Goal: Information Seeking & Learning: Learn about a topic

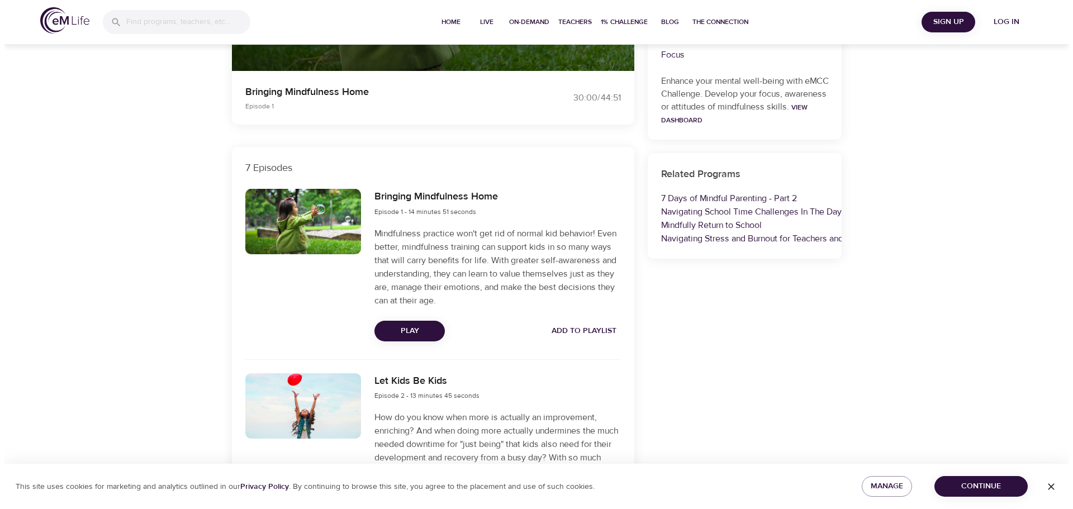
scroll to position [279, 0]
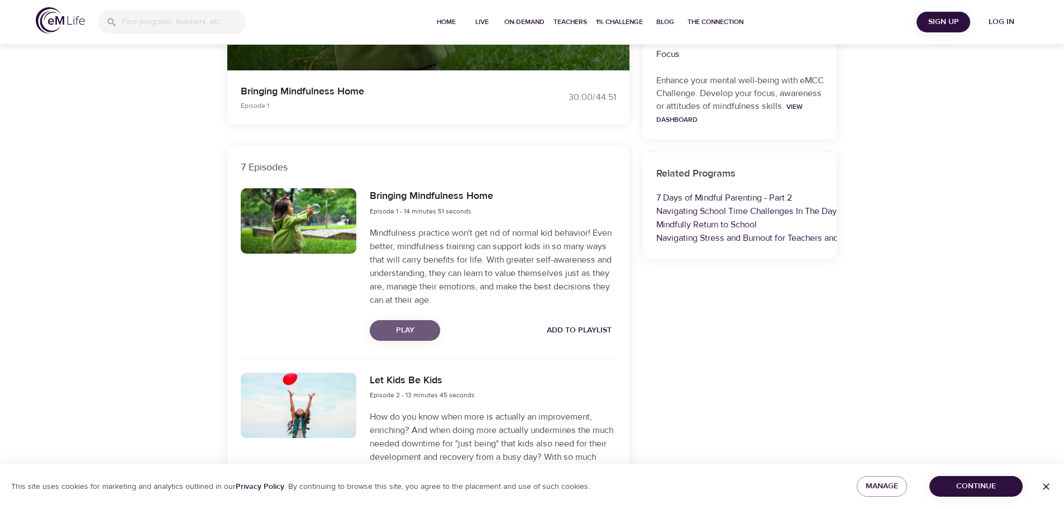
click at [409, 325] on span "Play" at bounding box center [405, 330] width 53 height 14
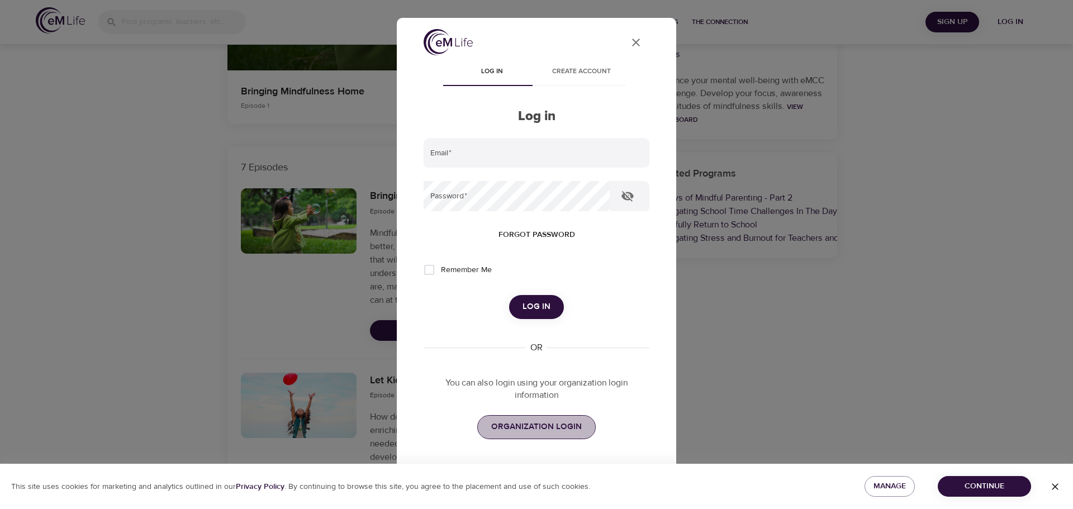
click at [537, 429] on span "ORGANIZATION LOGIN" at bounding box center [536, 427] width 90 height 15
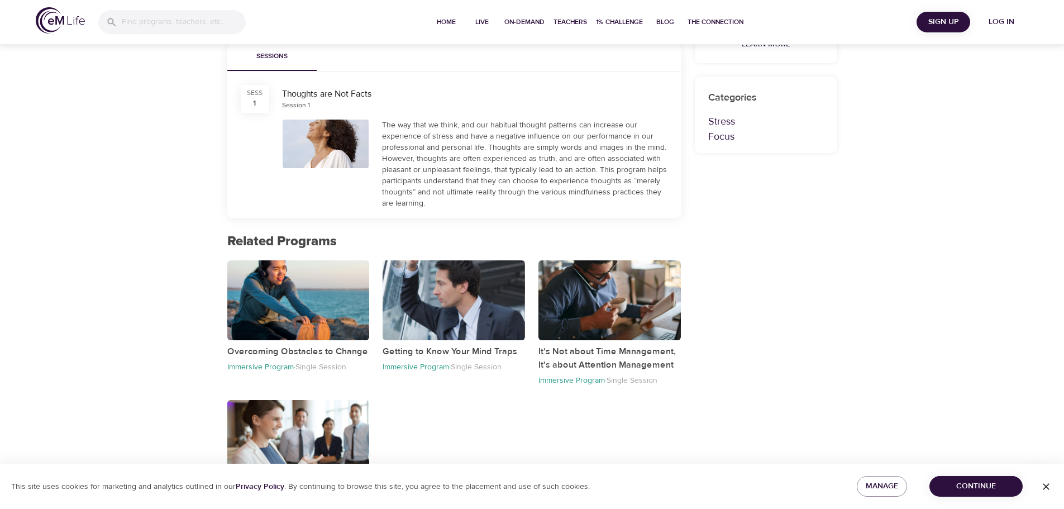
scroll to position [313, 0]
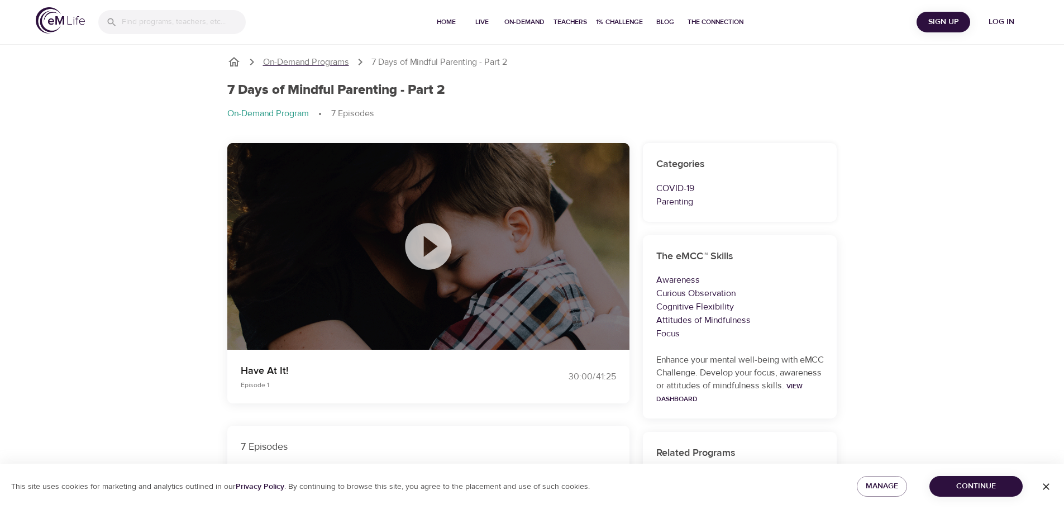
click at [328, 63] on p "On-Demand Programs" at bounding box center [306, 62] width 86 height 13
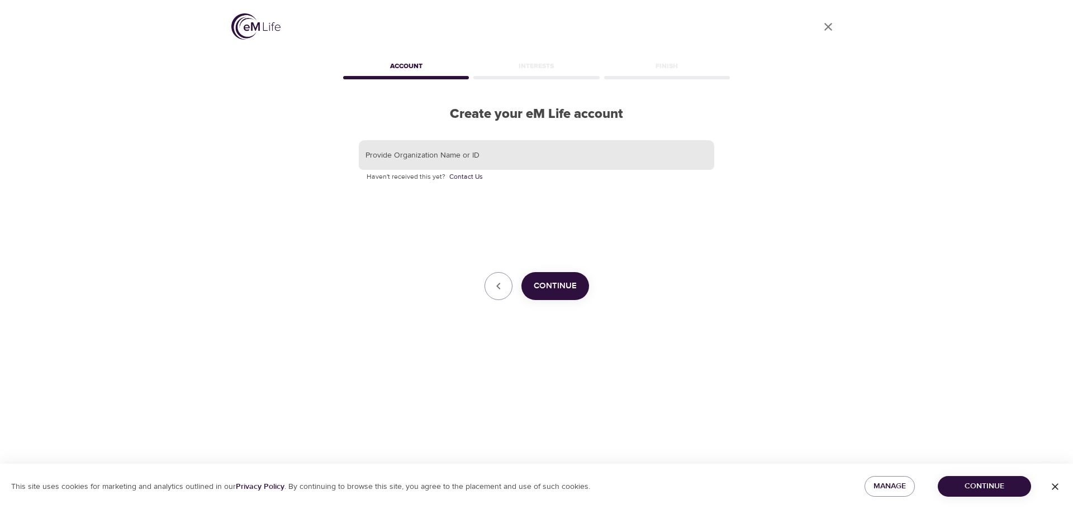
click at [499, 158] on input "text" at bounding box center [536, 155] width 355 height 30
type input "Lexmark"
click at [556, 275] on button "Continue" at bounding box center [555, 286] width 68 height 28
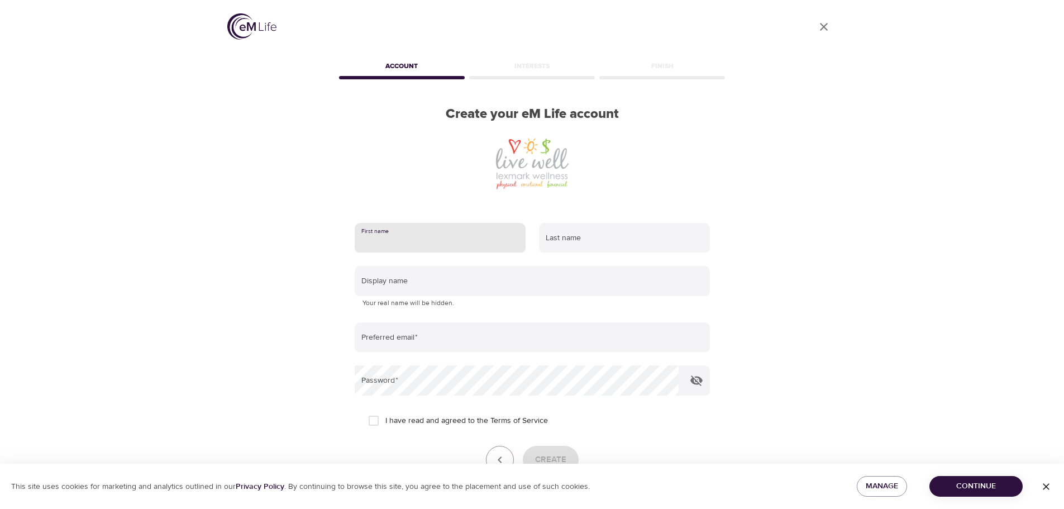
click at [442, 240] on input "text" at bounding box center [440, 238] width 171 height 30
type input "Laiza"
type input "Gingoyon-Trinidad"
type input "laizagingoyon@yahoo.com"
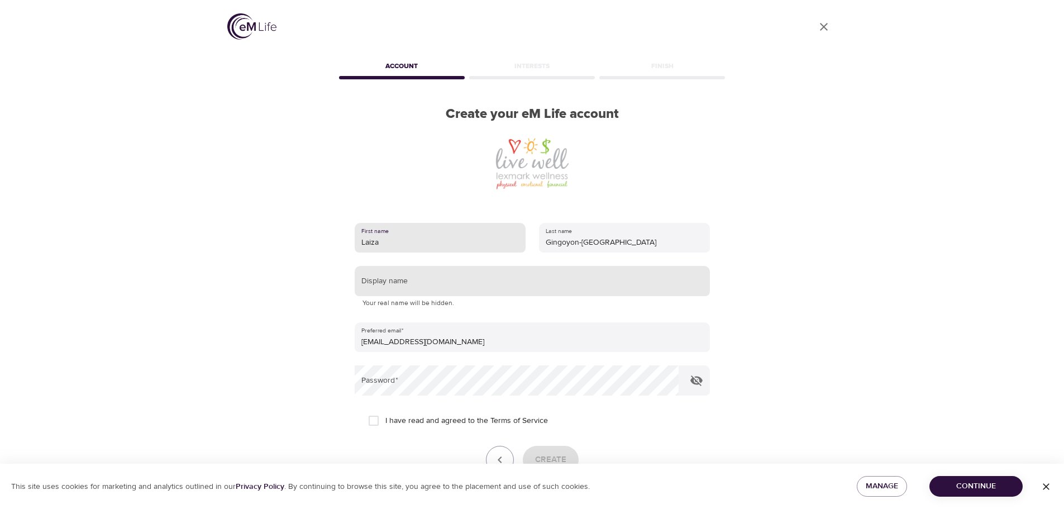
click at [445, 287] on input "text" at bounding box center [532, 281] width 355 height 30
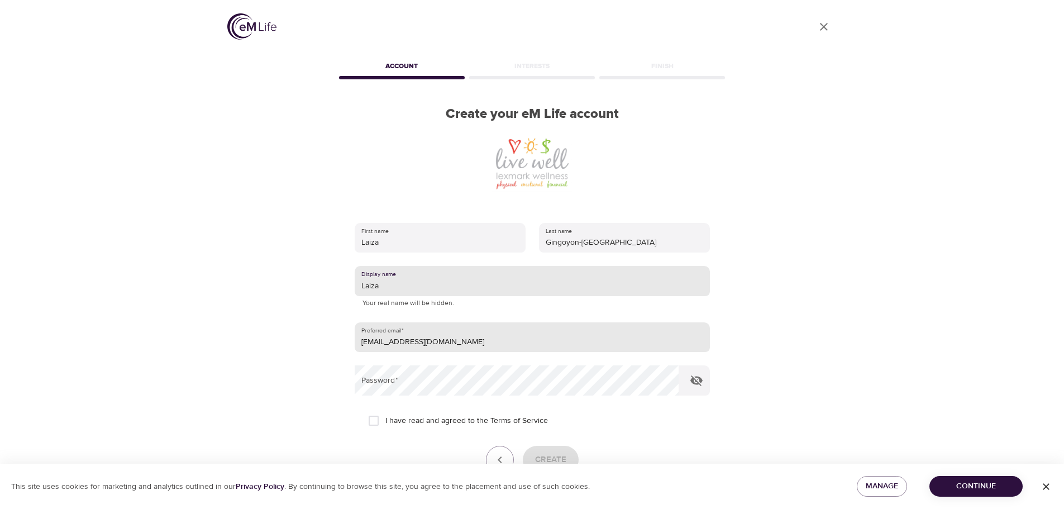
type input "Laiza"
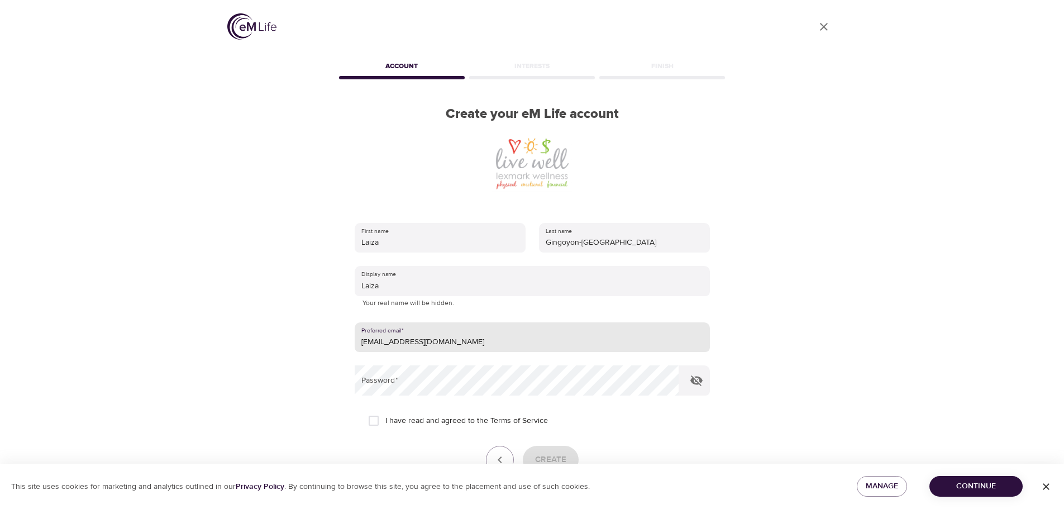
drag, startPoint x: 478, startPoint y: 347, endPoint x: 274, endPoint y: 360, distance: 203.7
click at [274, 360] on div "User Profile Account Interests Finish Create your eM Life account First name La…" at bounding box center [532, 254] width 637 height 509
type input "laizakristel.gingoyontrinidad@lexmark.com"
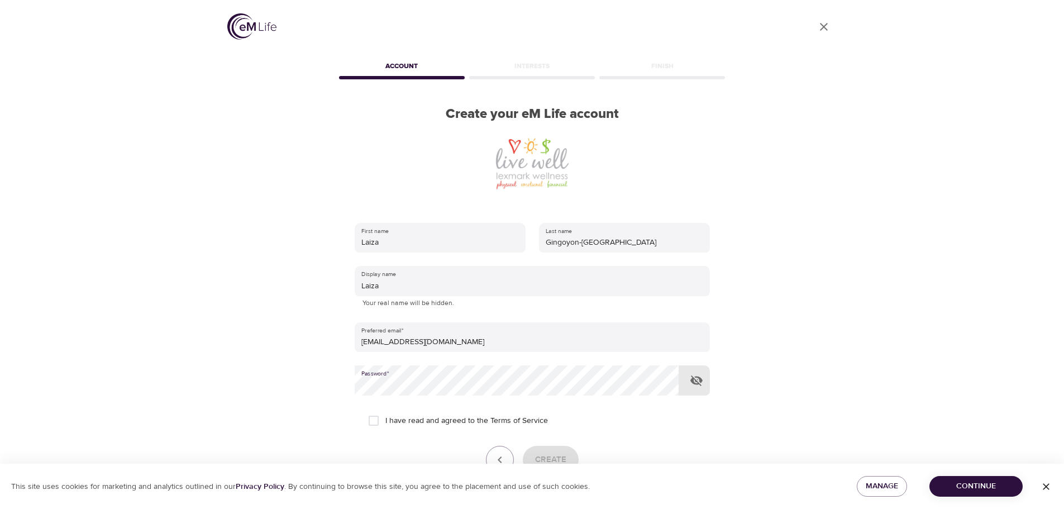
click at [297, 382] on div "User Profile Account Interests Finish Create your eM Life account First name La…" at bounding box center [532, 254] width 637 height 509
click at [332, 380] on div "User Profile Account Interests Finish Create your eM Life account First name La…" at bounding box center [532, 254] width 637 height 509
click at [278, 376] on div "User Profile Account Interests Finish Create your eM Life account First name La…" at bounding box center [532, 254] width 637 height 509
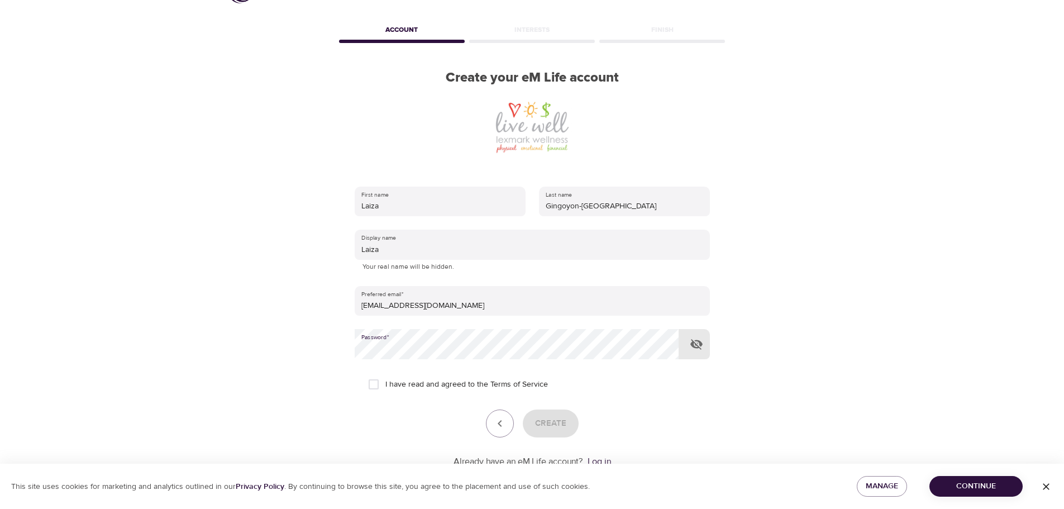
scroll to position [56, 0]
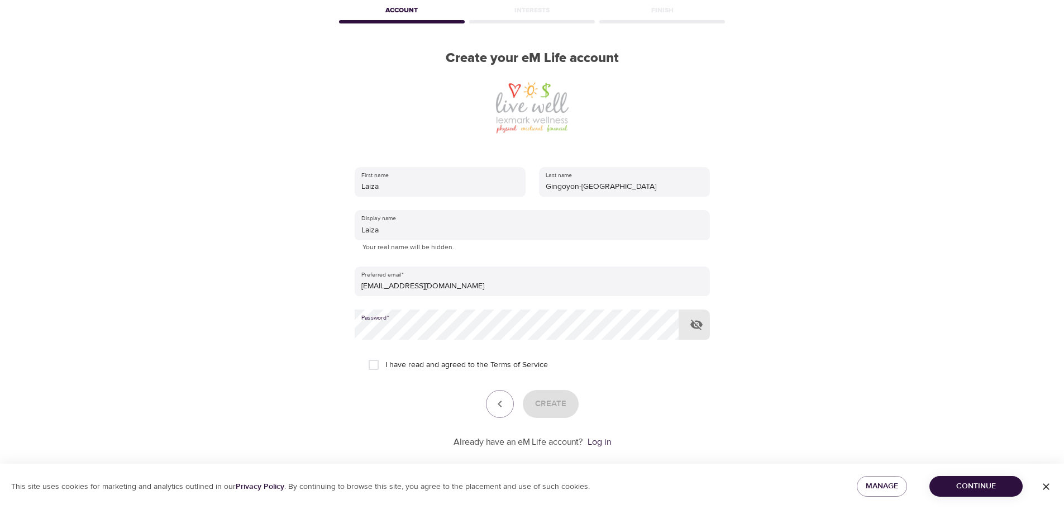
click at [695, 321] on icon "button" at bounding box center [696, 325] width 12 height 11
click at [695, 321] on icon "button" at bounding box center [696, 325] width 12 height 8
click at [692, 328] on icon "button" at bounding box center [696, 324] width 13 height 13
click at [698, 326] on icon "button" at bounding box center [696, 324] width 13 height 13
click at [378, 363] on input "I have read and agreed to the Terms of Service" at bounding box center [373, 364] width 23 height 23
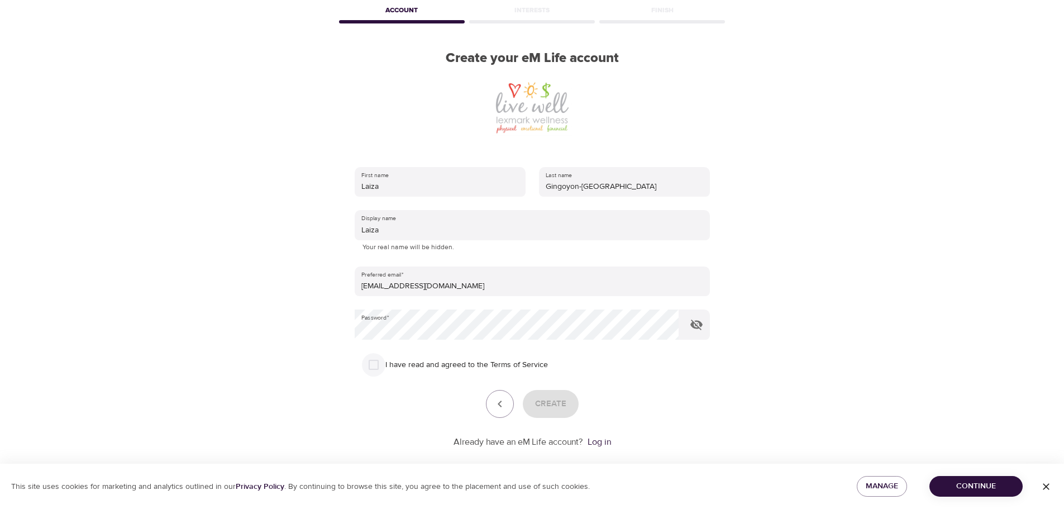
checkbox input "true"
click at [540, 404] on span "Create" at bounding box center [550, 404] width 31 height 15
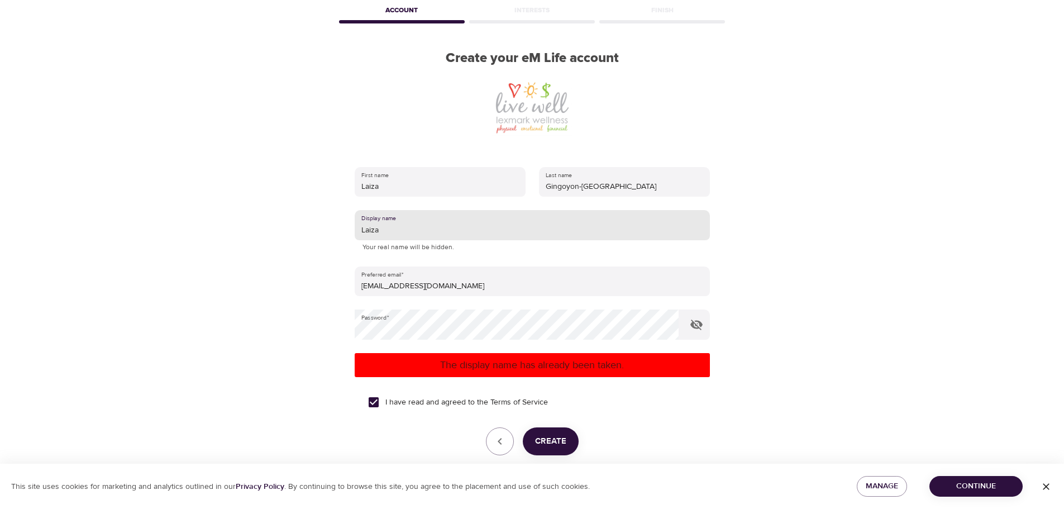
click at [385, 228] on input "Laiza" at bounding box center [532, 225] width 355 height 30
type input "LaizaGT"
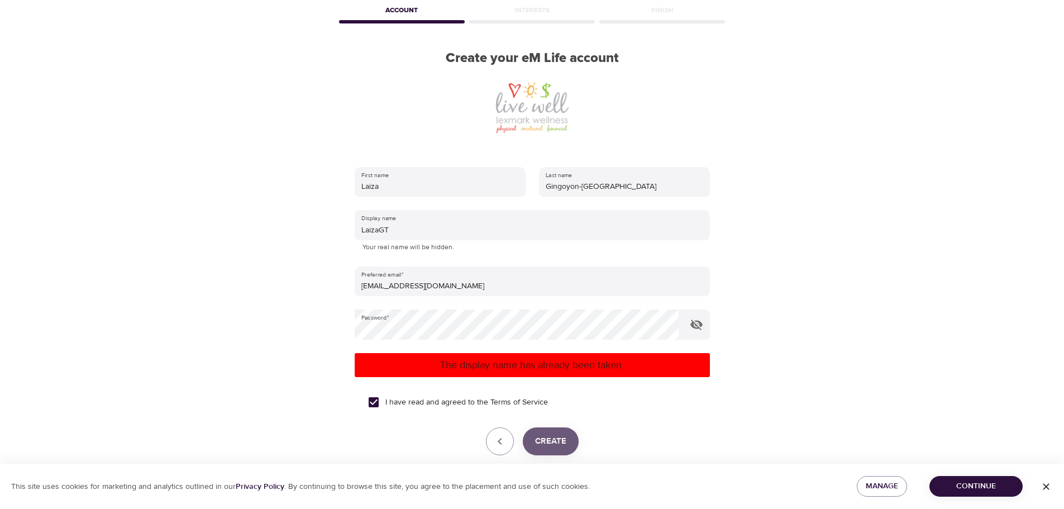
click at [558, 434] on span "Create" at bounding box center [550, 441] width 31 height 15
click at [485, 365] on p "The email has already been taken." at bounding box center [532, 365] width 346 height 15
click at [548, 364] on p "The email has already been taken." at bounding box center [532, 365] width 346 height 15
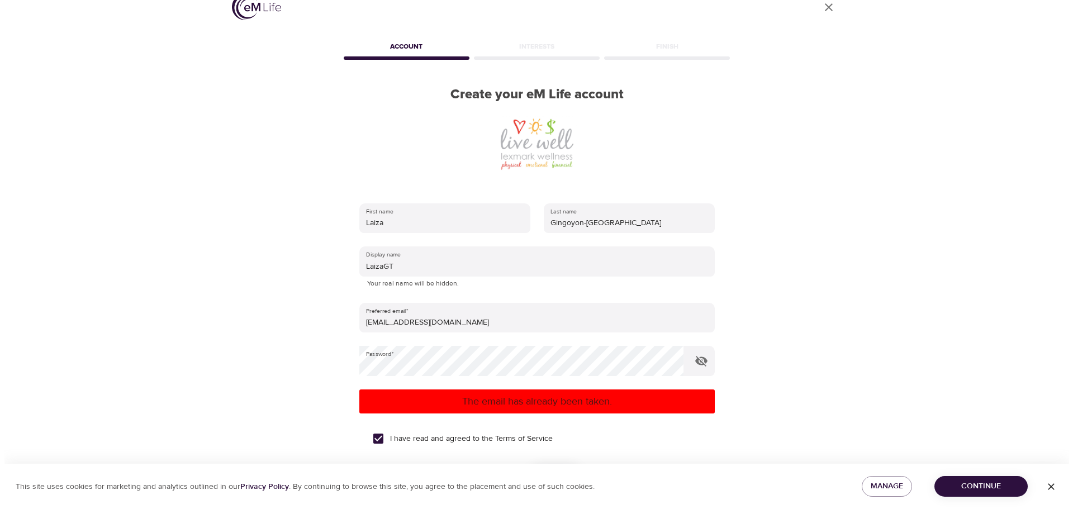
scroll to position [0, 0]
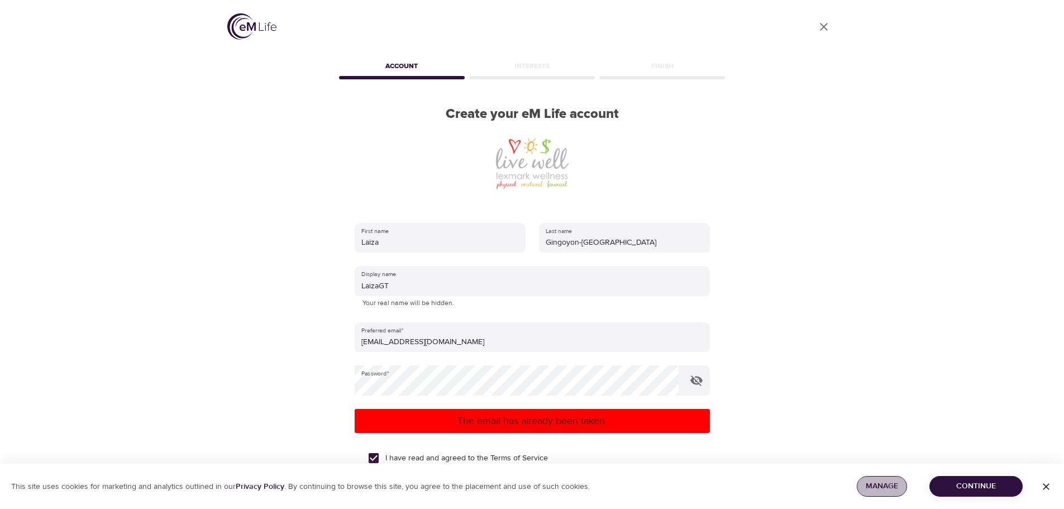
click at [889, 490] on span "Manage" at bounding box center [882, 486] width 32 height 14
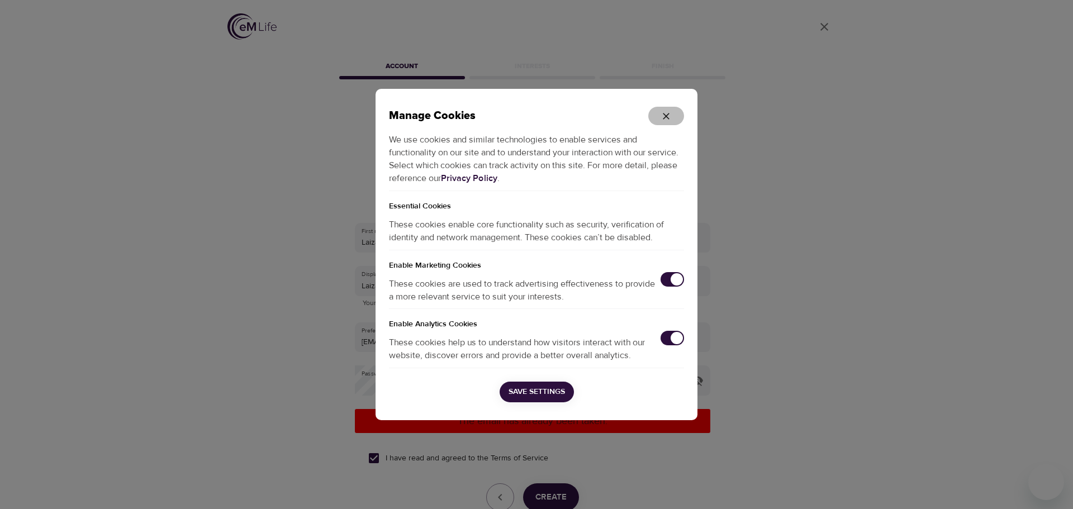
click at [670, 115] on icon "button" at bounding box center [665, 116] width 11 height 11
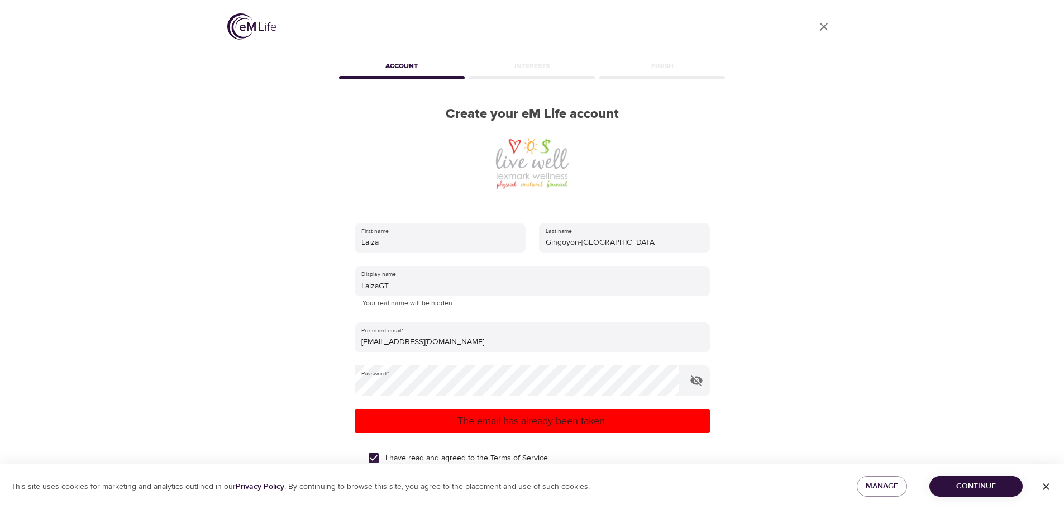
click at [818, 25] on icon "User Profile" at bounding box center [823, 26] width 13 height 13
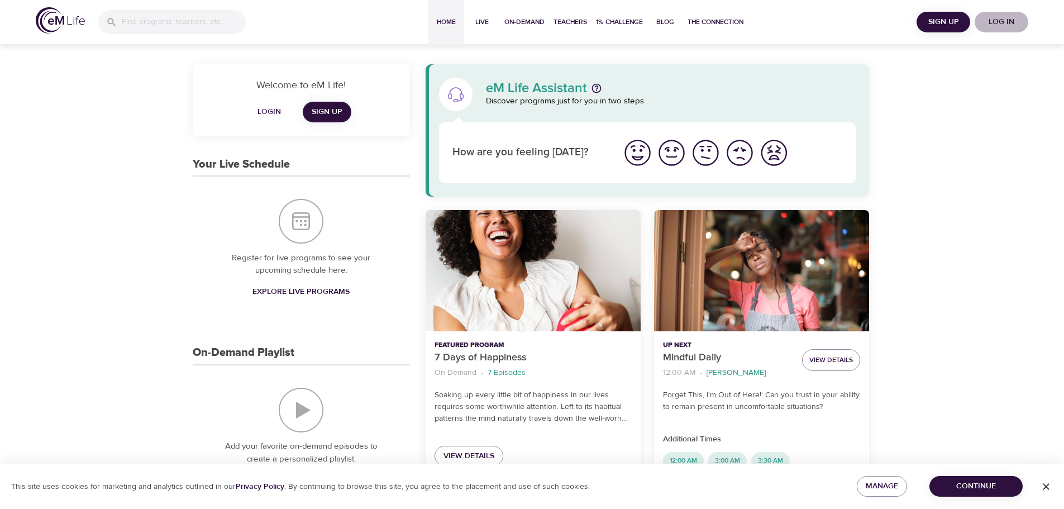
click at [1006, 25] on span "Log in" at bounding box center [1001, 22] width 45 height 14
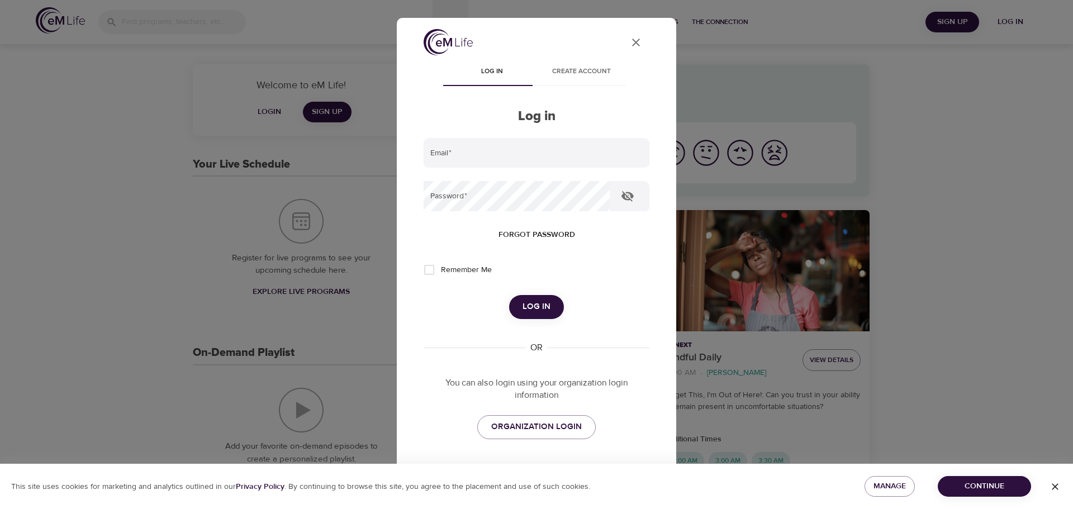
click at [543, 136] on div "Log in Create account Log in Email   * Password   * Forgot password Remember Me…" at bounding box center [536, 255] width 226 height 393
click at [543, 140] on input "email" at bounding box center [536, 153] width 226 height 30
click at [551, 150] on input "email" at bounding box center [536, 153] width 226 height 30
type input "laizakristel.gingoyontrinidad@lexmark.com"
click at [509, 295] on button "Log in" at bounding box center [536, 306] width 55 height 23
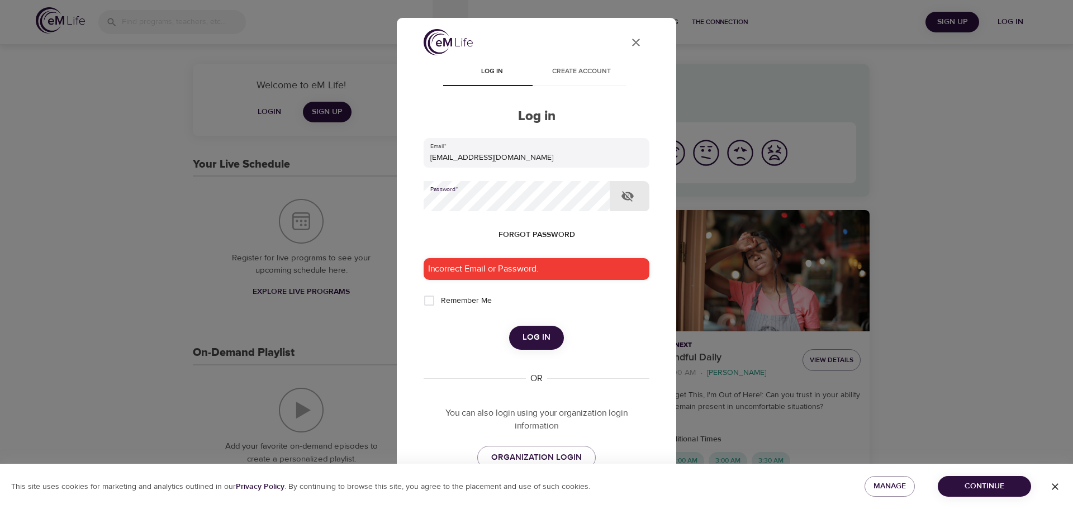
click at [360, 192] on div "User Profile Log in Create account Log in Email   * laizakristel.gingoyontrinid…" at bounding box center [536, 254] width 1073 height 509
click at [509, 326] on button "Log in" at bounding box center [536, 337] width 55 height 23
click at [558, 234] on span "Forgot password" at bounding box center [536, 235] width 77 height 14
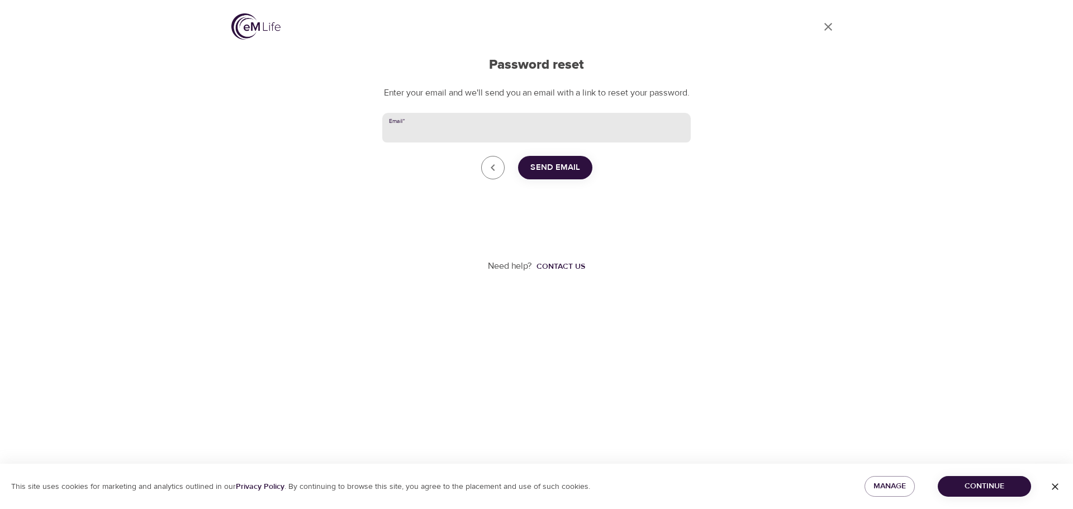
click at [529, 143] on input "Email   *" at bounding box center [536, 128] width 308 height 30
type input "laizakristel.gingoyontrinidad@lexmark.com"
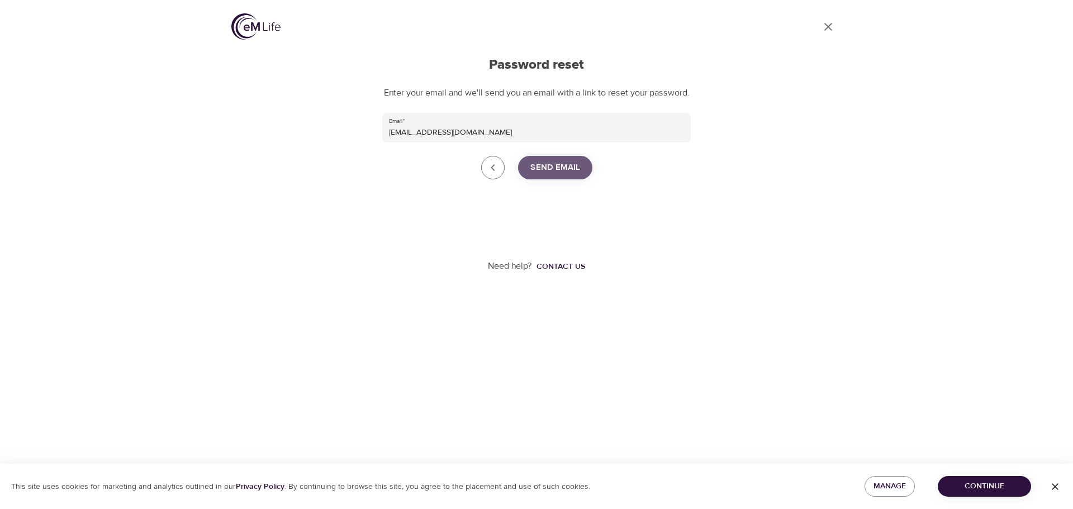
click at [555, 175] on span "Send Email" at bounding box center [555, 167] width 50 height 15
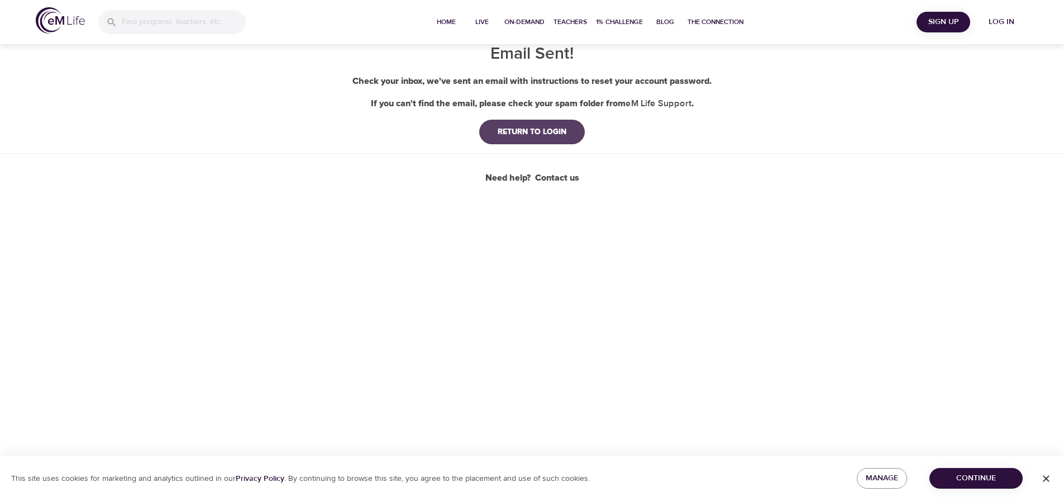
click at [531, 130] on div "RETURN TO LOGIN" at bounding box center [532, 131] width 87 height 11
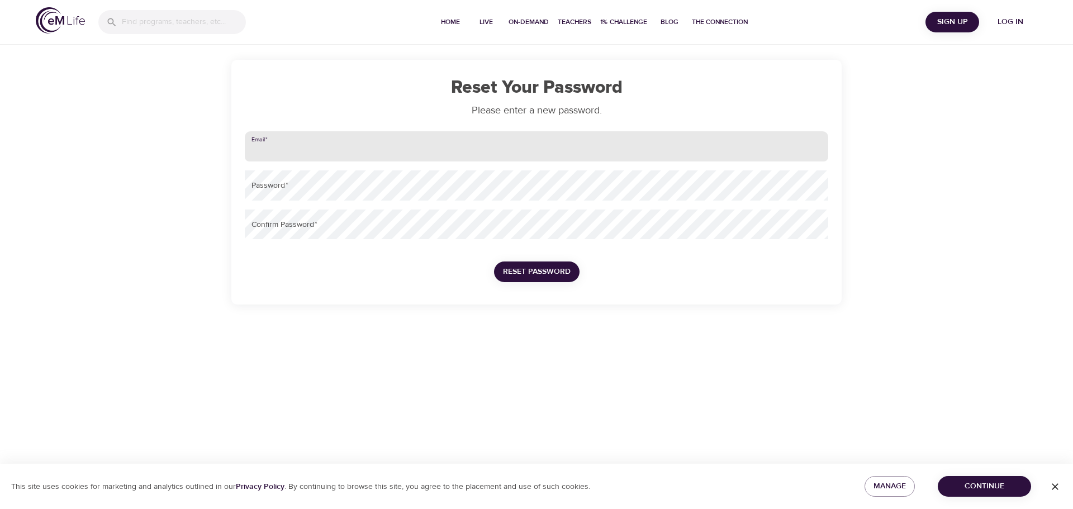
click at [383, 145] on input "email" at bounding box center [536, 146] width 583 height 30
type input "[EMAIL_ADDRESS][DOMAIN_NAME]"
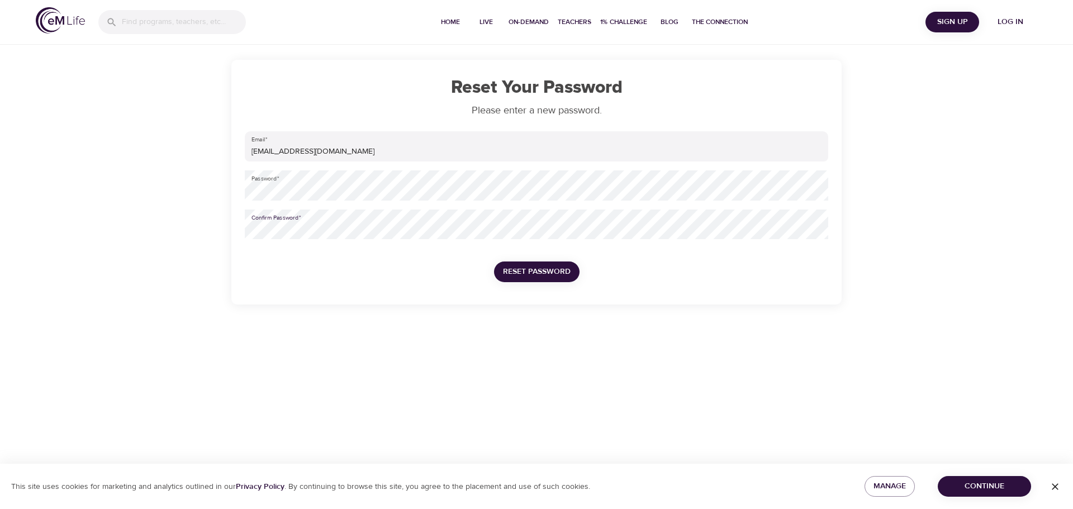
click at [543, 268] on span "Reset Password" at bounding box center [537, 272] width 68 height 14
click at [109, 193] on div "Reset Your Password Please enter a new password. Email   * laizakristel.gingoyo…" at bounding box center [536, 152] width 1073 height 304
click at [179, 212] on div "Reset Your Password Please enter a new password. Email   * laizakristel.gingoyo…" at bounding box center [536, 152] width 1073 height 304
click at [556, 261] on button "Reset Password" at bounding box center [598, 271] width 85 height 21
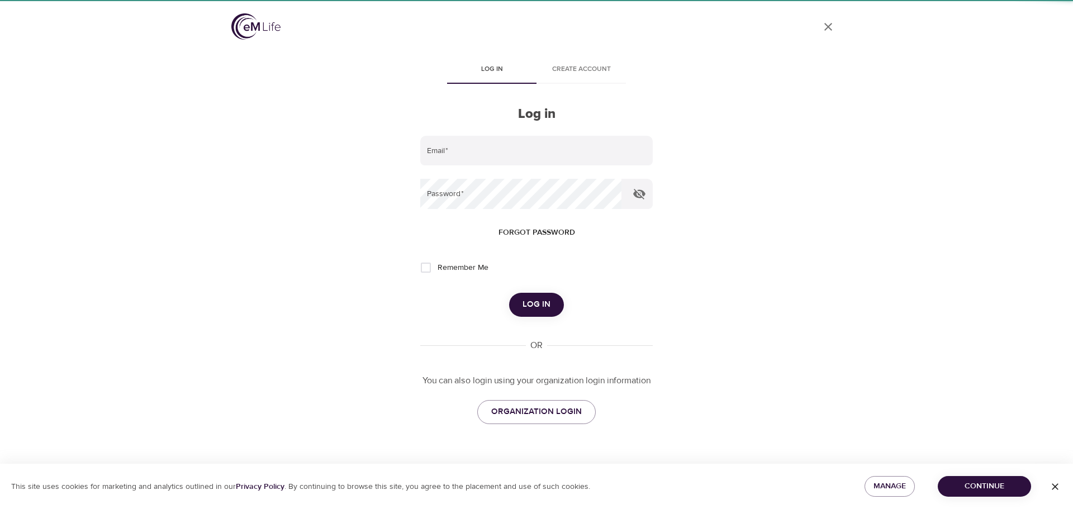
click at [544, 275] on div "Remember Me" at bounding box center [536, 267] width 232 height 23
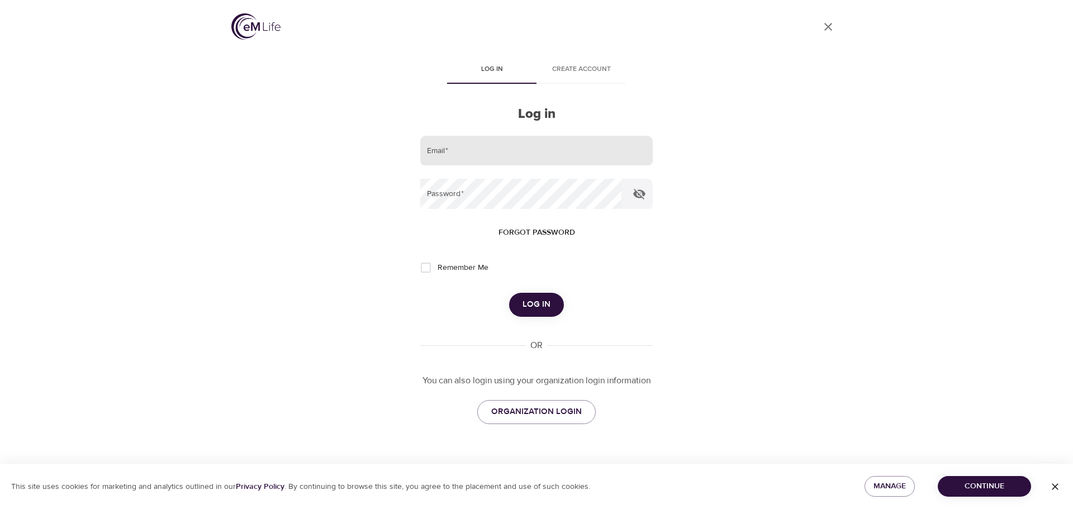
click at [557, 152] on input "email" at bounding box center [536, 151] width 232 height 30
click at [490, 152] on input "email" at bounding box center [536, 151] width 232 height 30
type input "laizakristel.gingoyontrinidad@lexmark.com"
click at [642, 197] on icon "button" at bounding box center [638, 193] width 13 height 13
click at [540, 308] on span "Log in" at bounding box center [536, 304] width 28 height 15
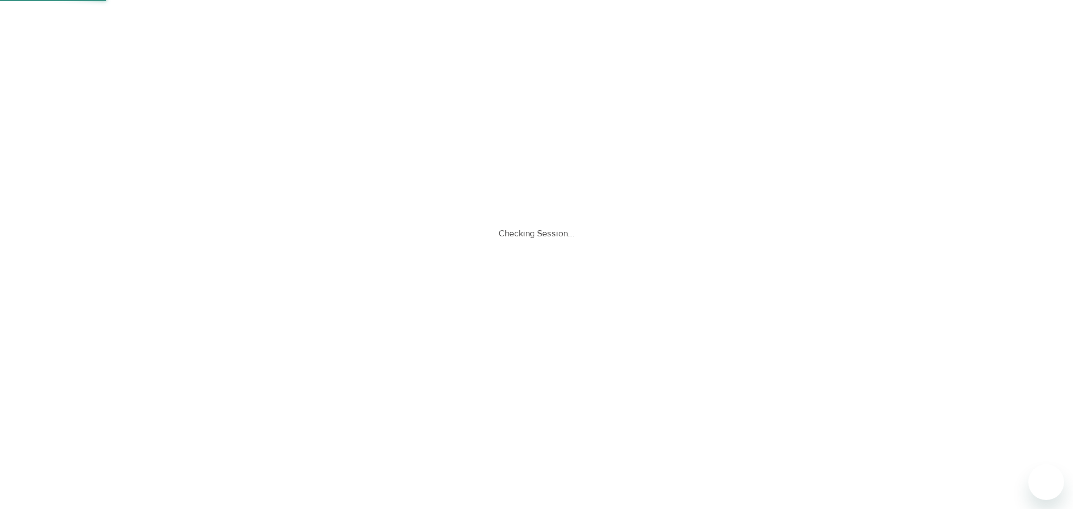
click at [640, 194] on div "Checking Session..." at bounding box center [536, 233] width 1073 height 467
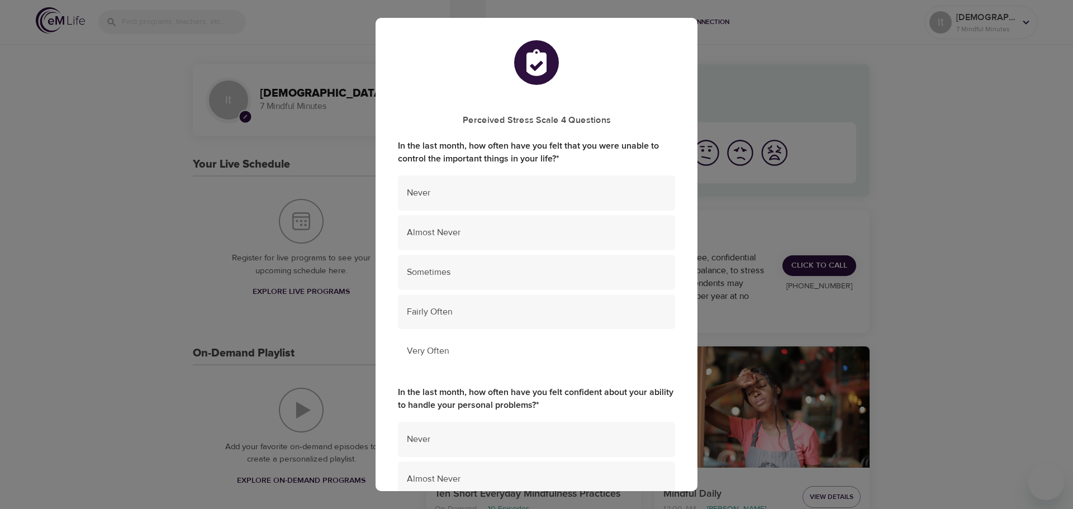
click at [473, 336] on div "Very Often" at bounding box center [536, 350] width 277 height 35
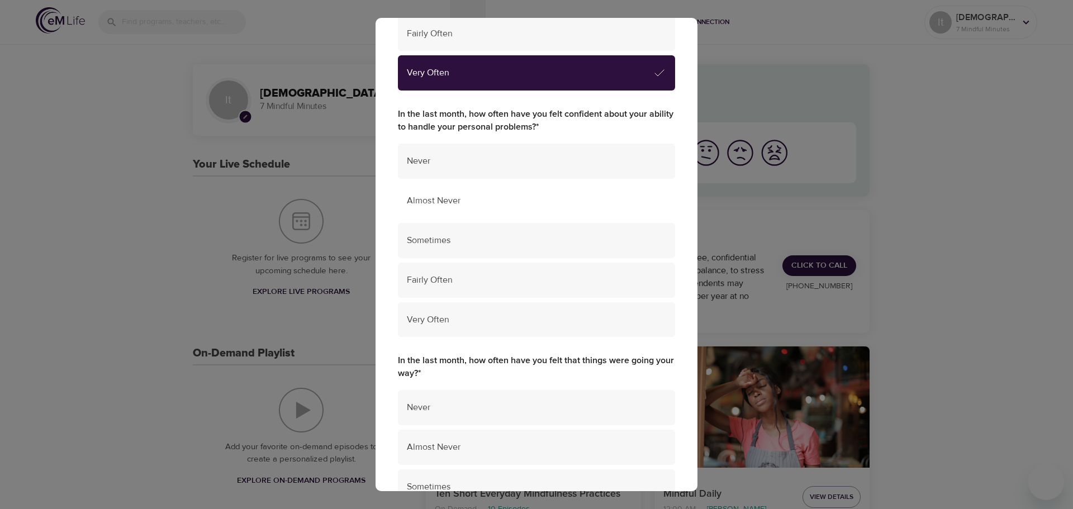
scroll to position [279, 0]
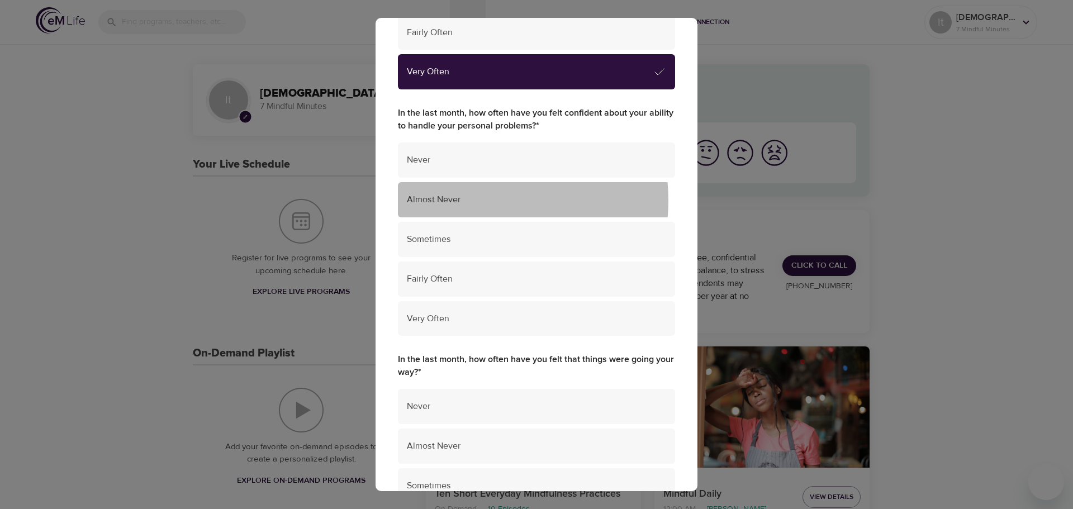
click at [469, 201] on span "Almost Never" at bounding box center [536, 199] width 259 height 13
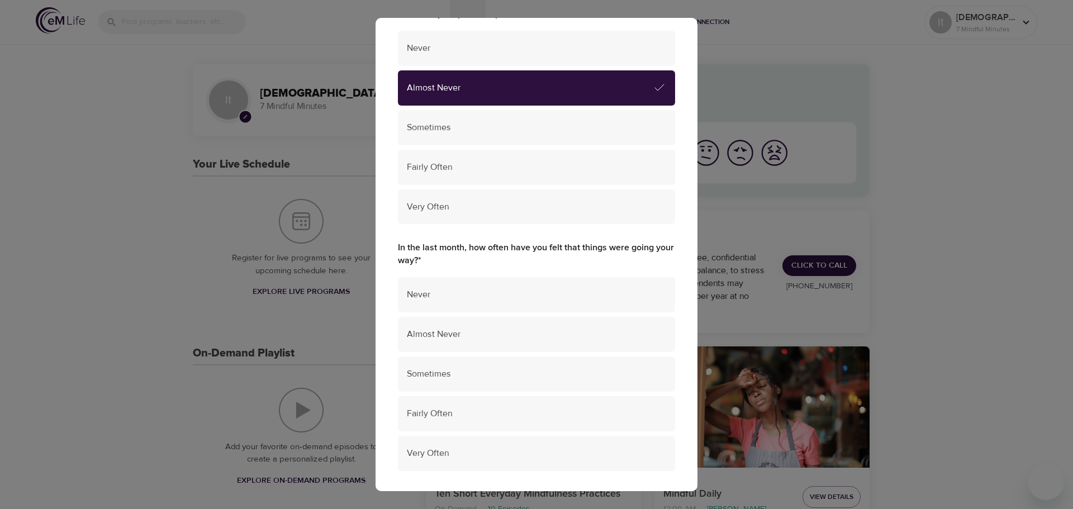
scroll to position [447, 0]
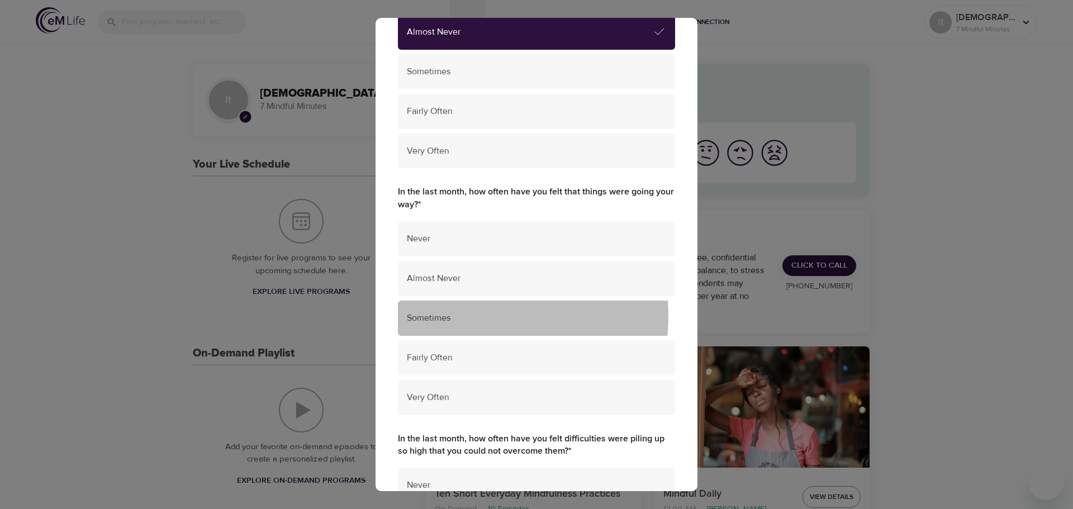
click at [454, 316] on span "Sometimes" at bounding box center [536, 318] width 259 height 13
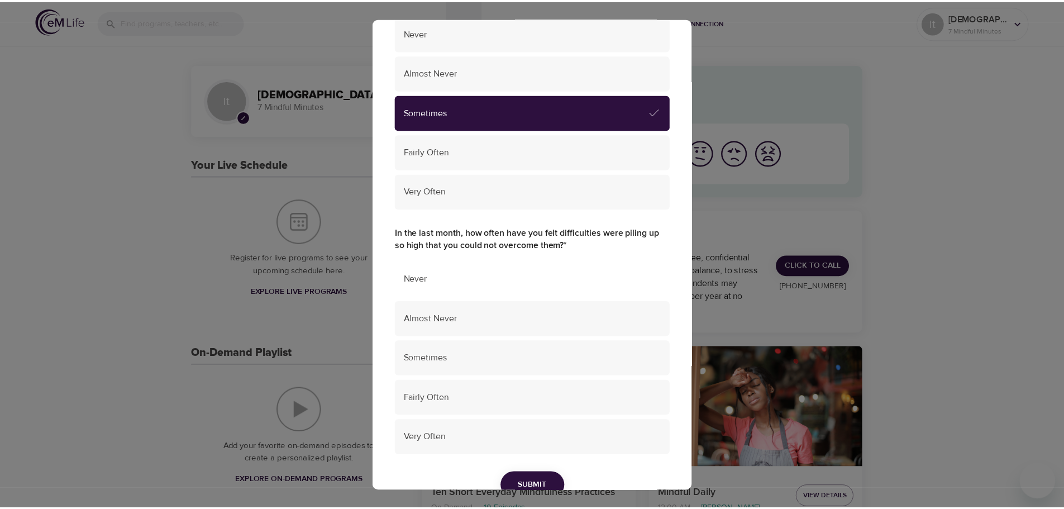
scroll to position [670, 0]
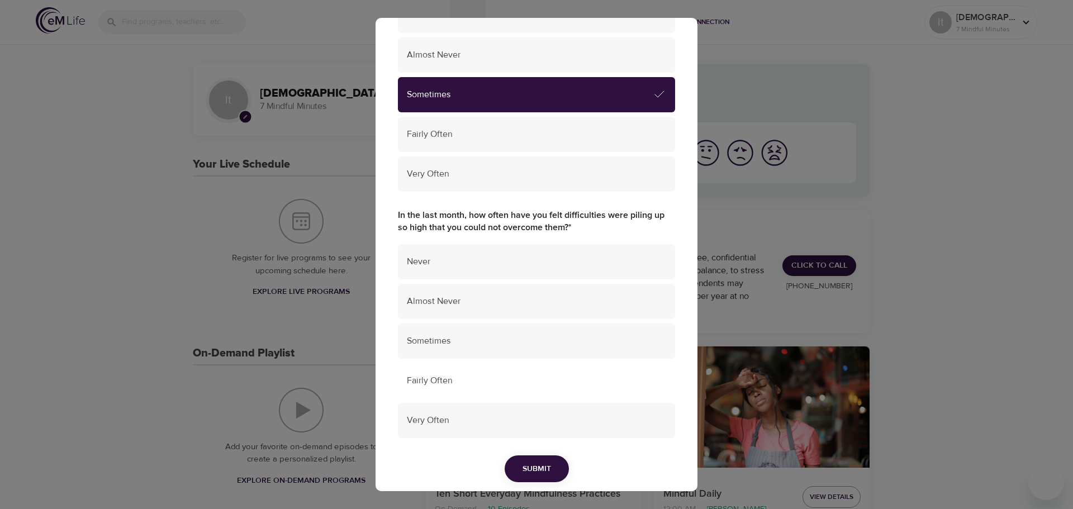
click at [446, 377] on span "Fairly Often" at bounding box center [536, 380] width 259 height 13
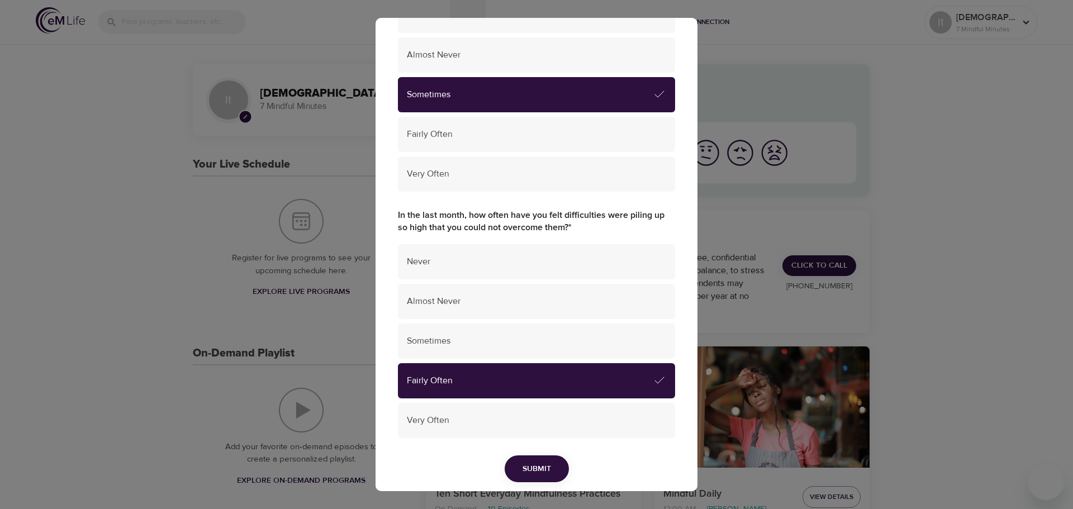
click at [530, 470] on span "Submit" at bounding box center [536, 469] width 28 height 14
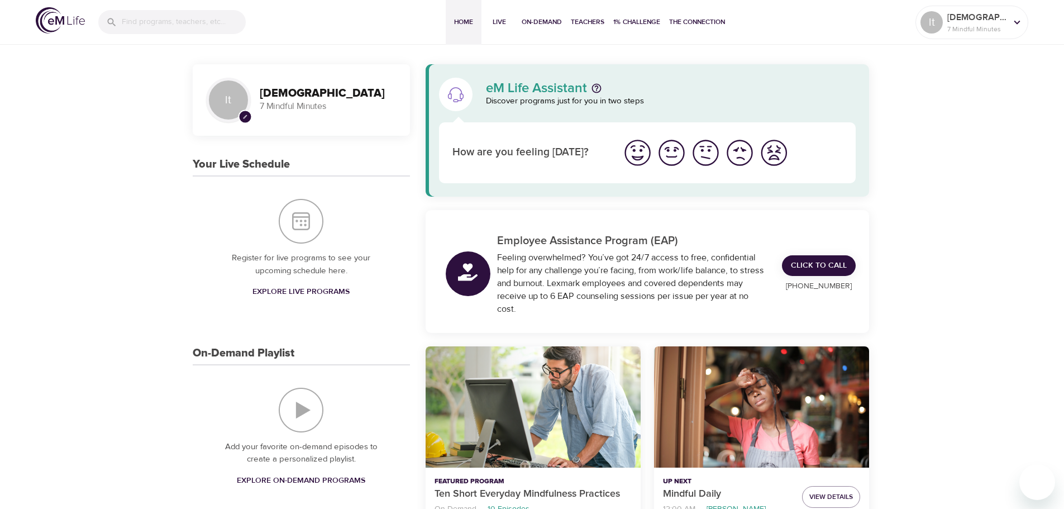
click at [640, 150] on img "I'm feeling great" at bounding box center [637, 152] width 31 height 31
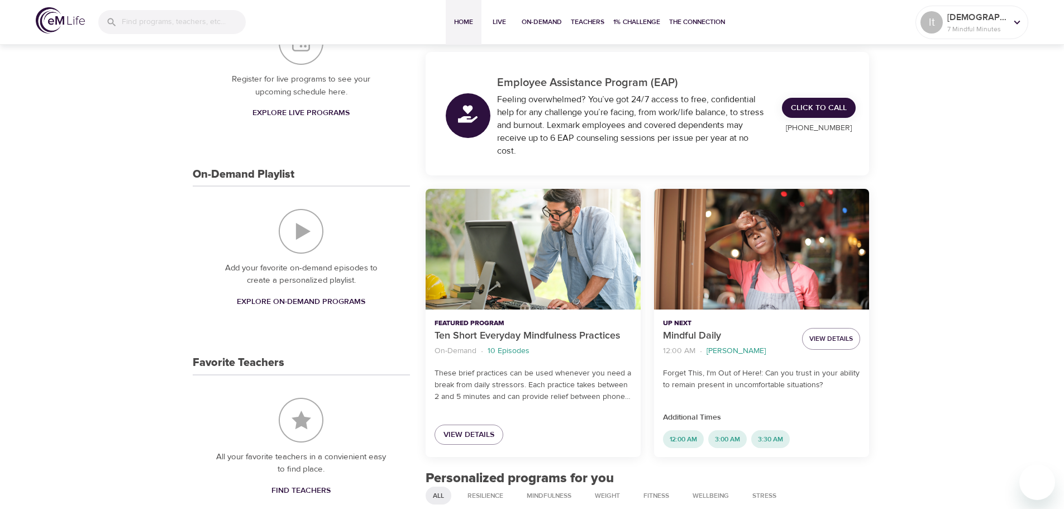
scroll to position [0, 0]
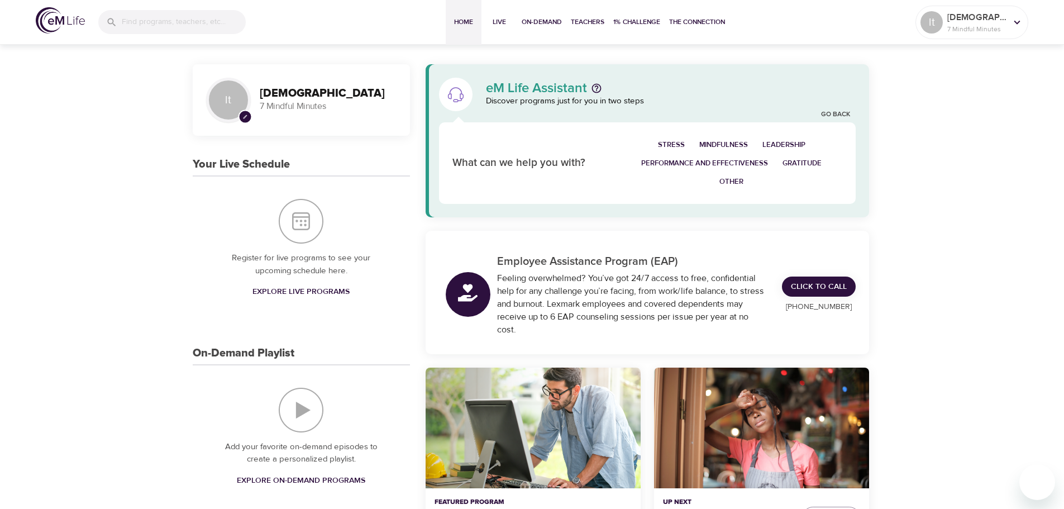
click at [299, 104] on p "7 Mindful Minutes" at bounding box center [328, 106] width 137 height 13
click at [318, 105] on p "7 Mindful Minutes" at bounding box center [328, 106] width 137 height 13
click at [287, 107] on p "7 Mindful Minutes" at bounding box center [328, 106] width 137 height 13
click at [276, 94] on h3 "laiza" at bounding box center [328, 93] width 137 height 13
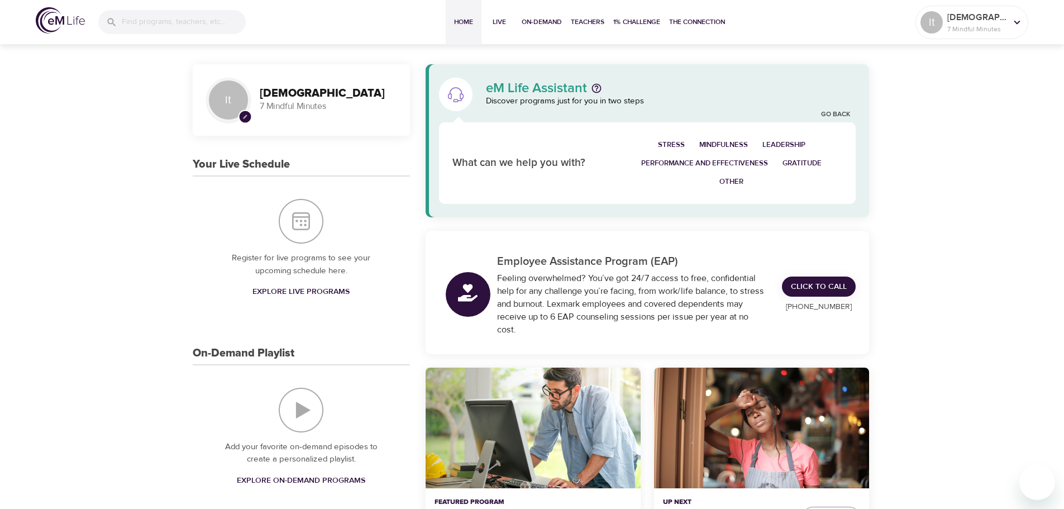
click at [248, 117] on span "pencil" at bounding box center [245, 117] width 14 height 14
click at [275, 90] on h3 "laiza" at bounding box center [328, 93] width 137 height 13
click at [283, 104] on p "7 Mindful Minutes" at bounding box center [328, 106] width 137 height 13
click at [312, 141] on div "pencil laiza 7 Mindful Minutes Your Live Schedule Register for live programs to…" at bounding box center [301, 475] width 217 height 823
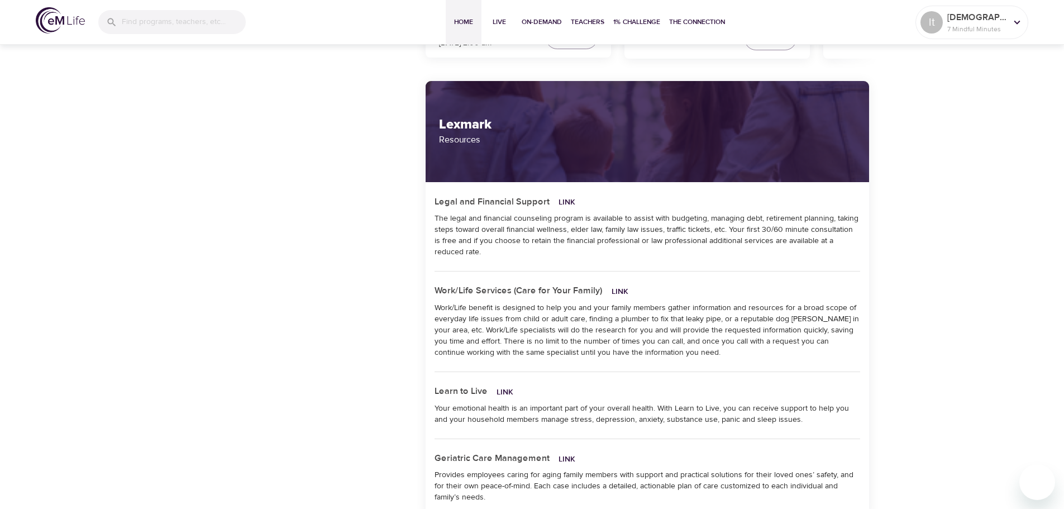
scroll to position [894, 0]
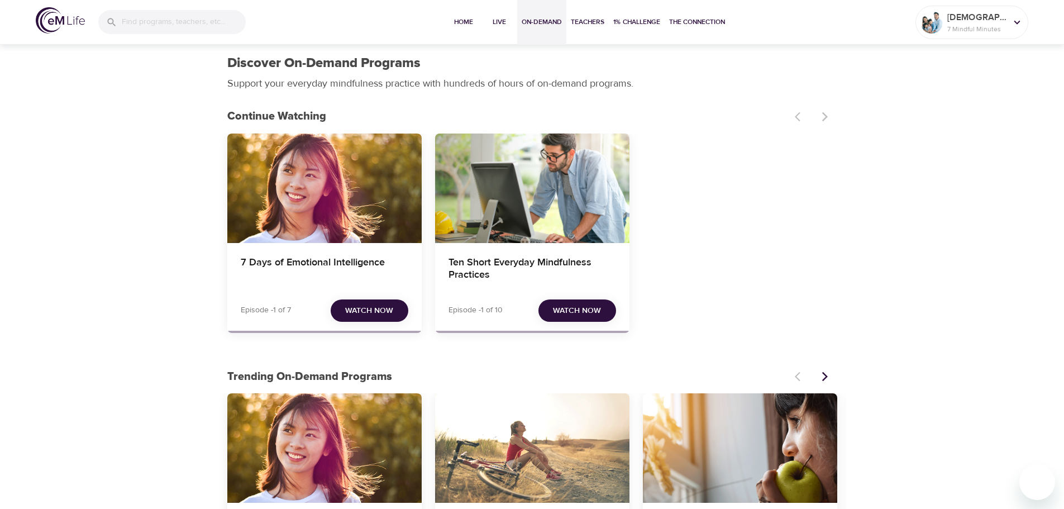
click at [177, 35] on div at bounding box center [171, 21] width 165 height 41
click at [182, 25] on input "search" at bounding box center [183, 23] width 123 height 24
type input "mindful parenting"
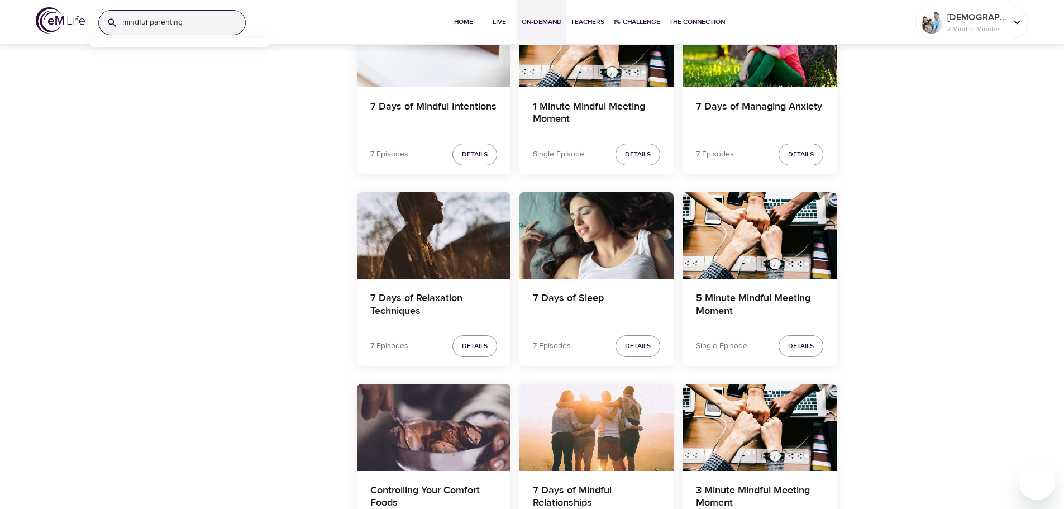
scroll to position [2151, 0]
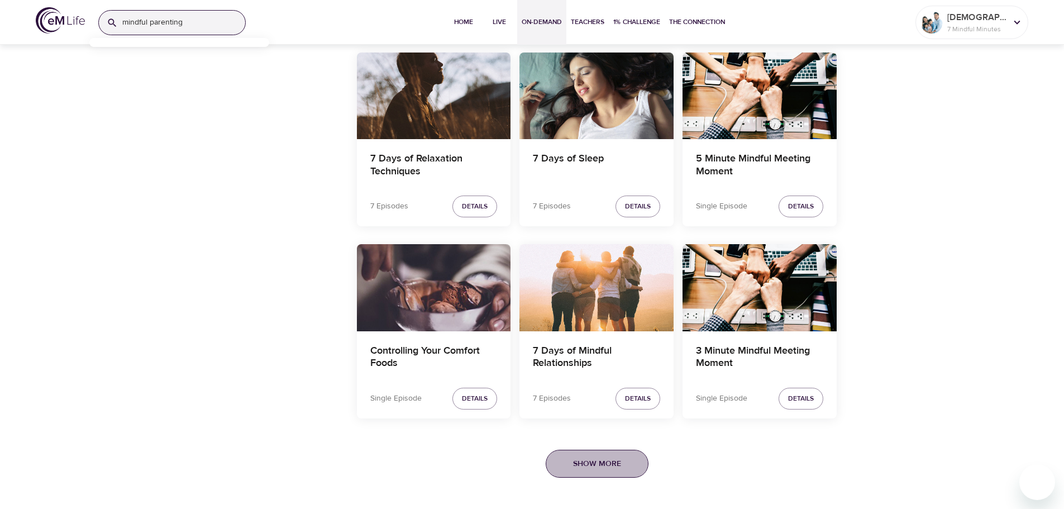
click at [614, 461] on span "Show More" at bounding box center [597, 464] width 48 height 14
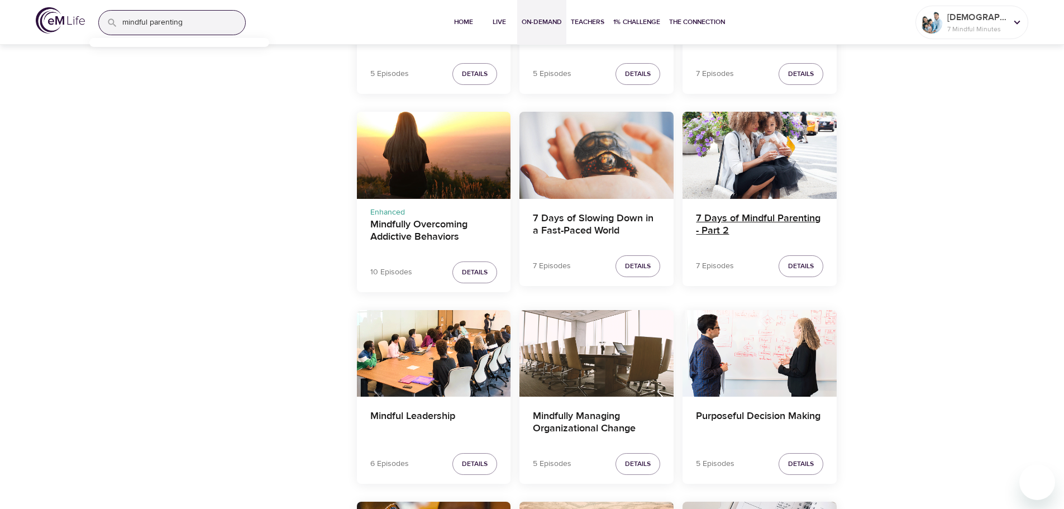
scroll to position [7066, 0]
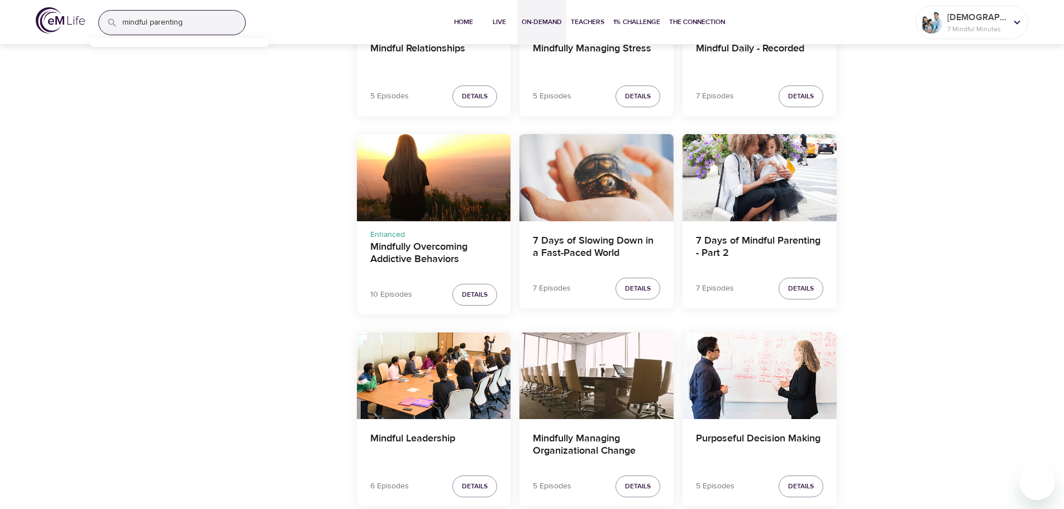
drag, startPoint x: 722, startPoint y: 239, endPoint x: 895, endPoint y: 266, distance: 175.3
drag, startPoint x: 794, startPoint y: 242, endPoint x: 775, endPoint y: 239, distance: 18.6
click at [775, 239] on h4 "7 Days of Mindful Parenting - Part 2" at bounding box center [759, 248] width 127 height 27
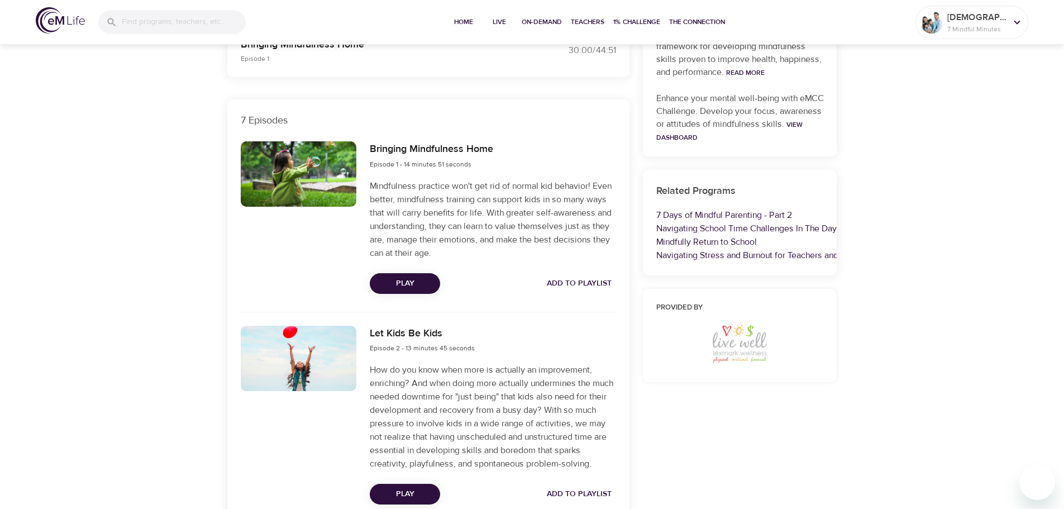
scroll to position [391, 0]
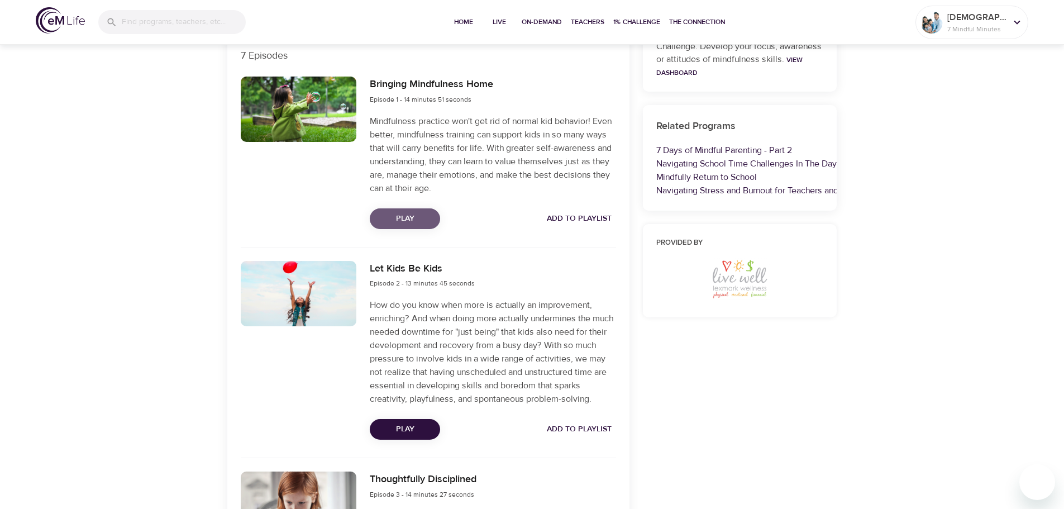
click at [397, 221] on span "Play" at bounding box center [405, 219] width 53 height 14
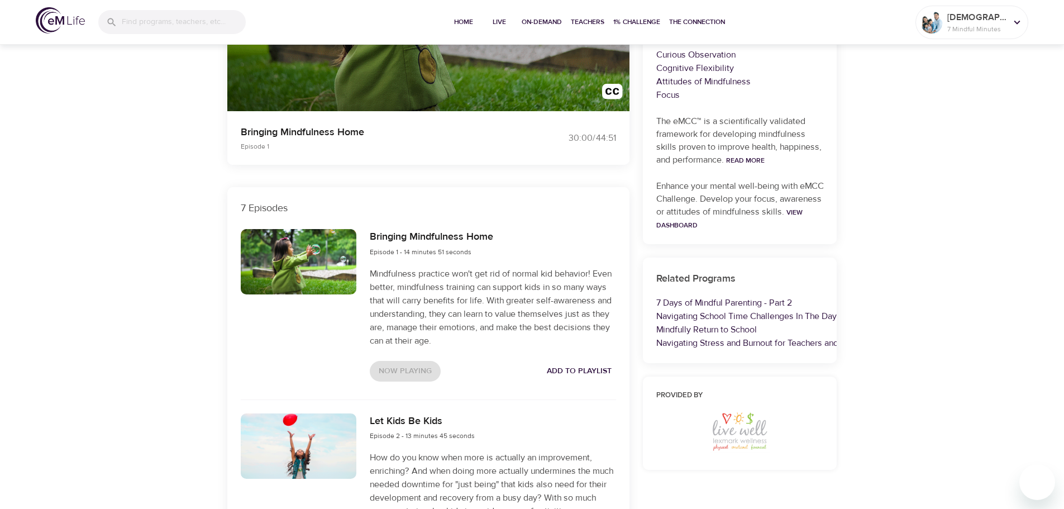
scroll to position [279, 0]
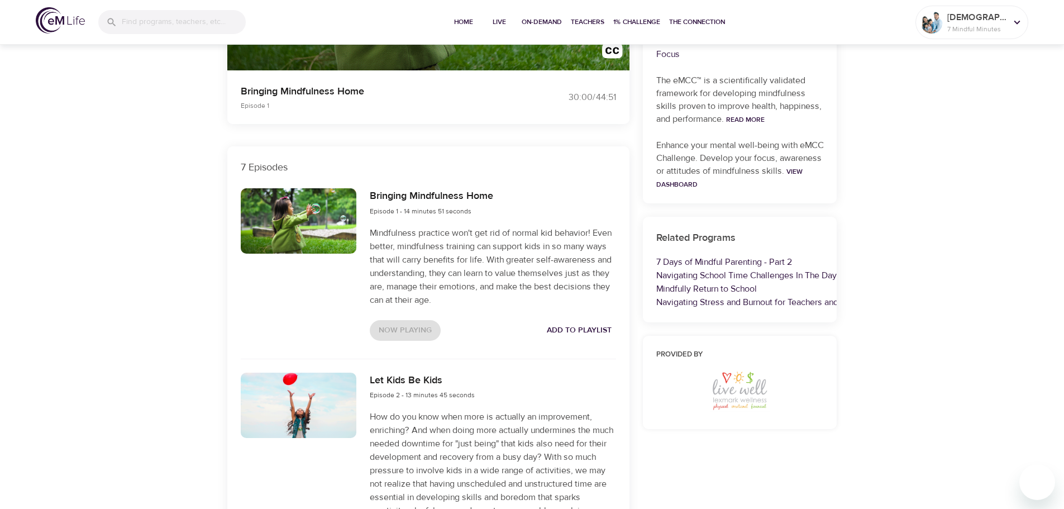
drag, startPoint x: 406, startPoint y: 208, endPoint x: 490, endPoint y: 207, distance: 83.8
click at [490, 207] on div "Bringing Mindfulness Home Episode 1 - 14 minutes 51 seconds" at bounding box center [431, 202] width 123 height 29
click at [488, 249] on p "Mindfulness practice won't get rid of normal kid behavior! Even better, mindful…" at bounding box center [493, 266] width 246 height 80
click at [311, 220] on div at bounding box center [299, 220] width 116 height 65
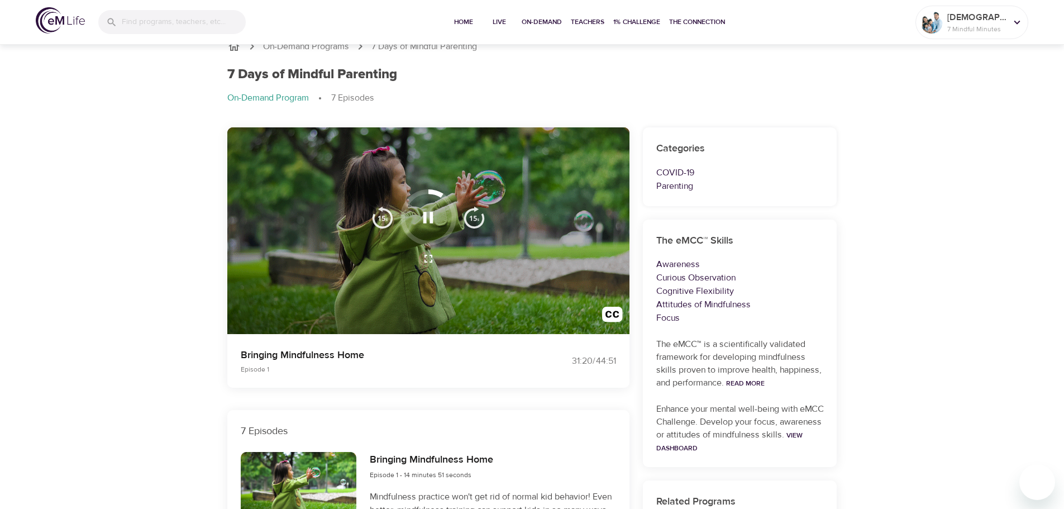
scroll to position [11, 0]
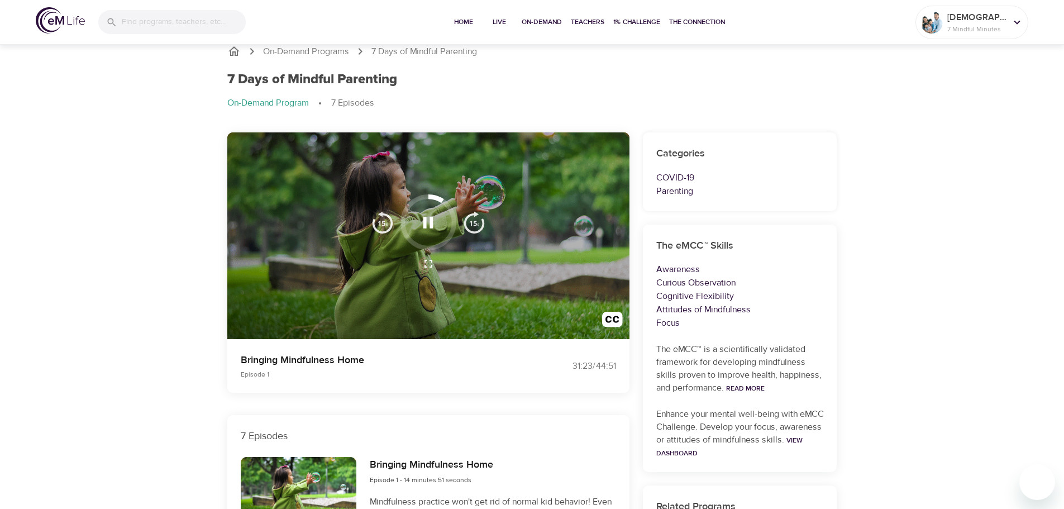
drag, startPoint x: 441, startPoint y: 200, endPoint x: 421, endPoint y: 193, distance: 21.7
click at [421, 193] on div at bounding box center [428, 235] width 402 height 207
click at [383, 222] on img "button" at bounding box center [382, 222] width 22 height 22
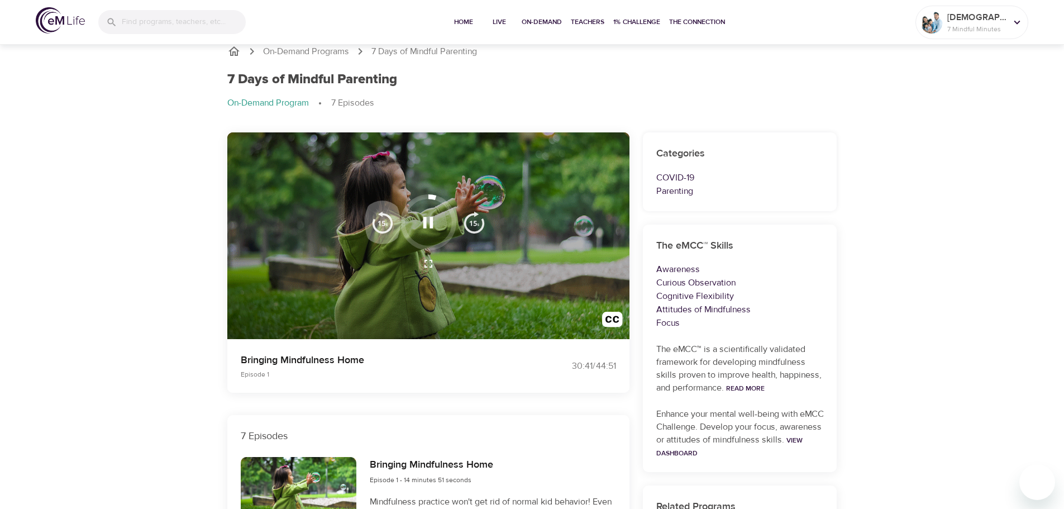
click at [383, 222] on img "button" at bounding box center [382, 222] width 22 height 22
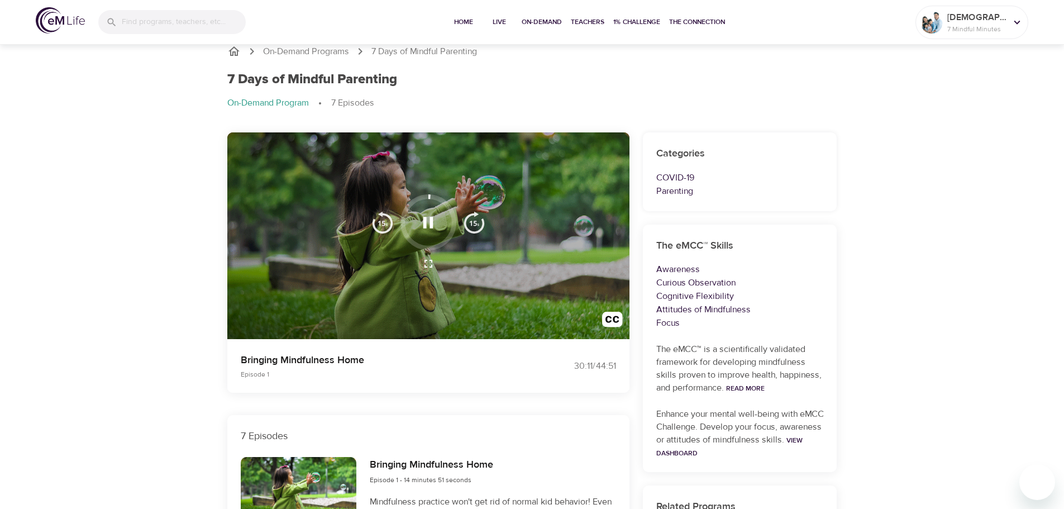
drag, startPoint x: 785, startPoint y: 1, endPoint x: 944, endPoint y: 196, distance: 252.1
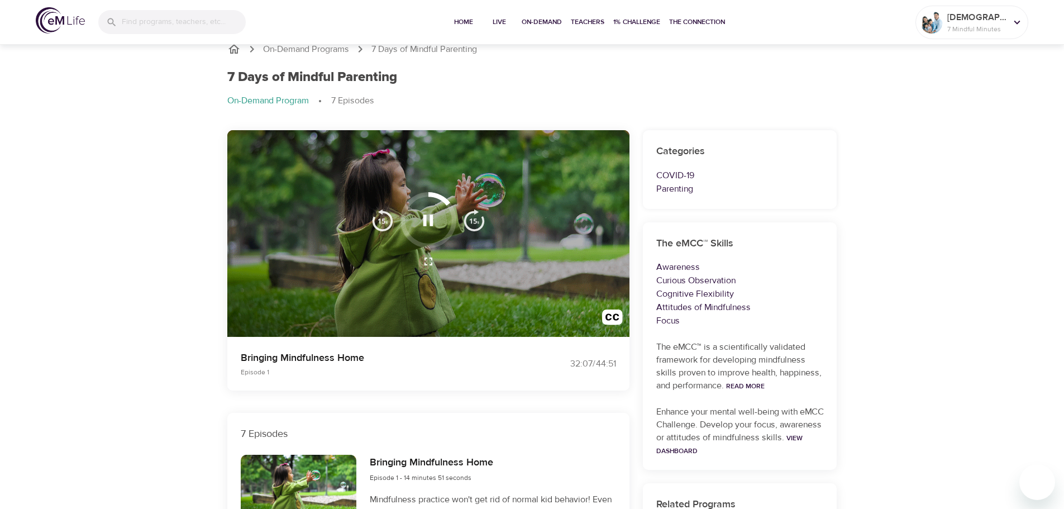
scroll to position [12, 0]
